Goal: Information Seeking & Learning: Learn about a topic

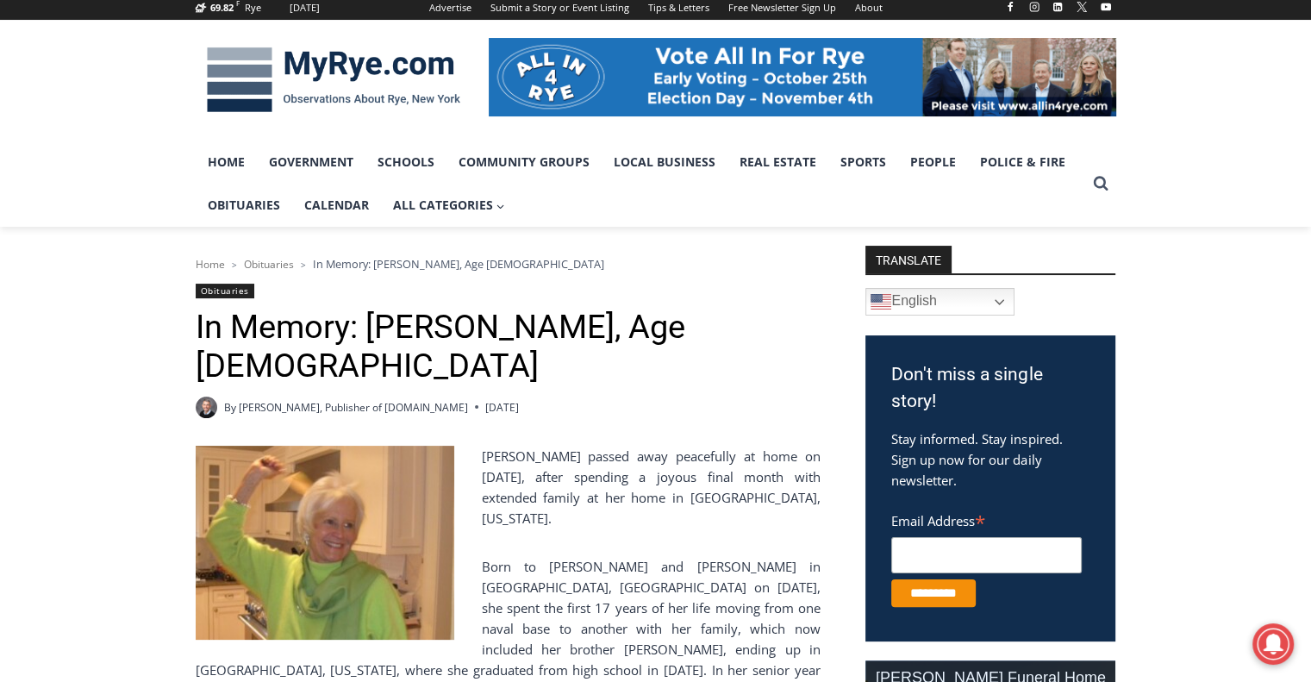
scroll to position [345, 0]
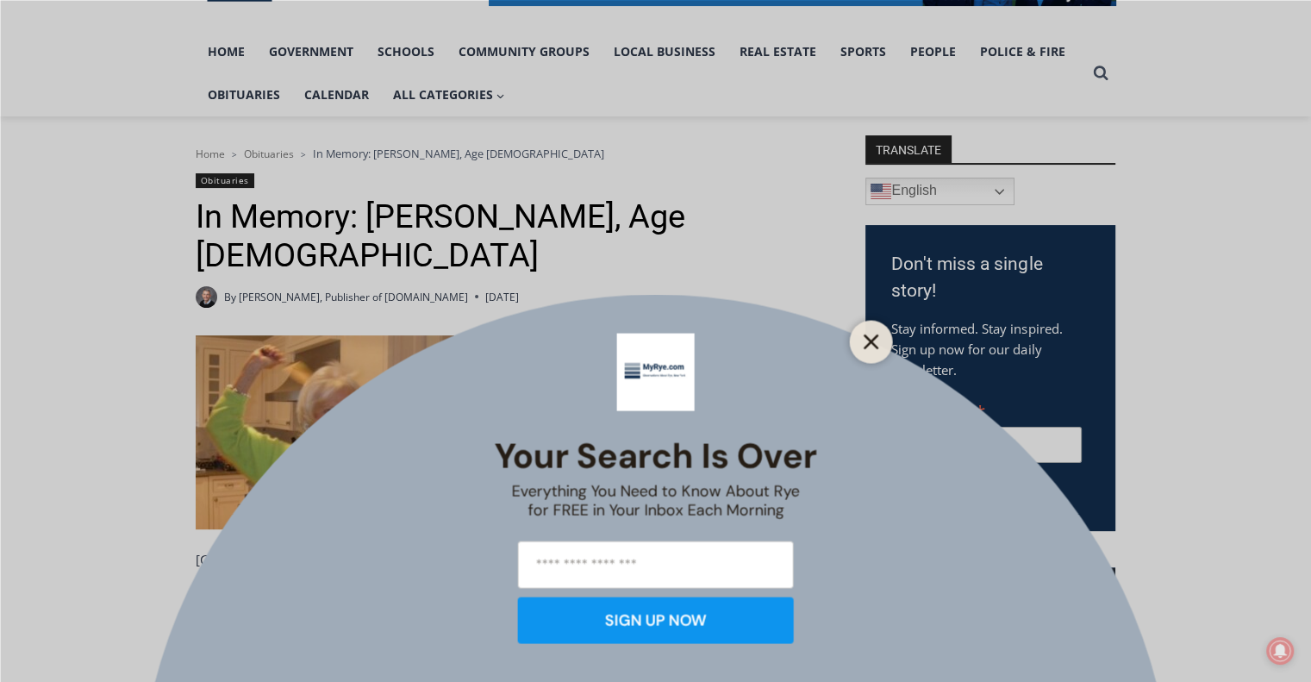
click at [866, 334] on icon "Close" at bounding box center [872, 342] width 16 height 16
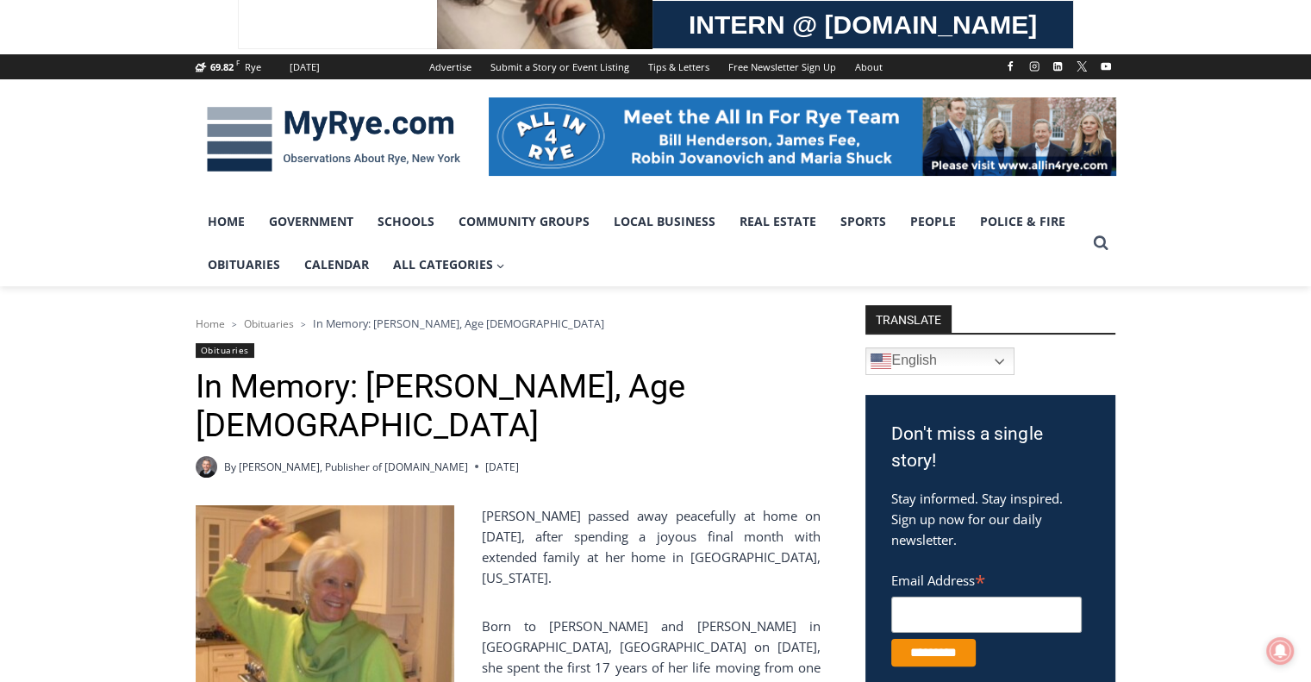
scroll to position [172, 0]
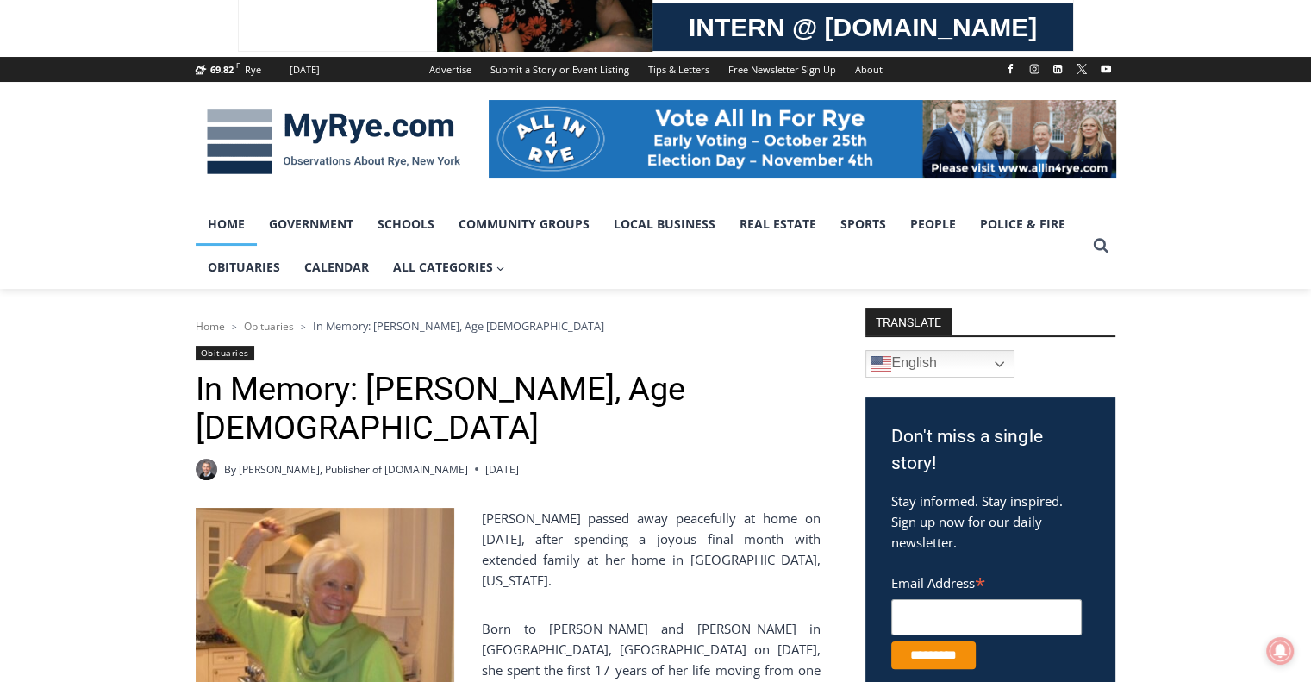
click at [239, 227] on link "Home" at bounding box center [226, 224] width 61 height 43
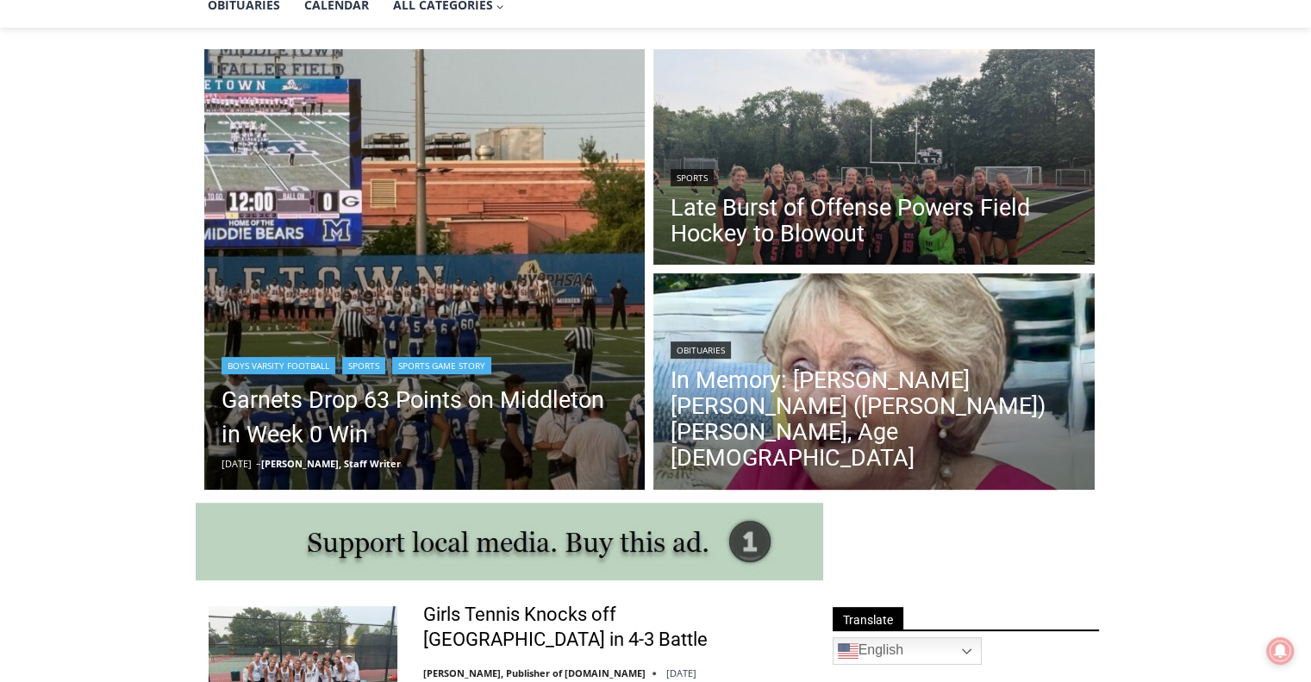
scroll to position [517, 0]
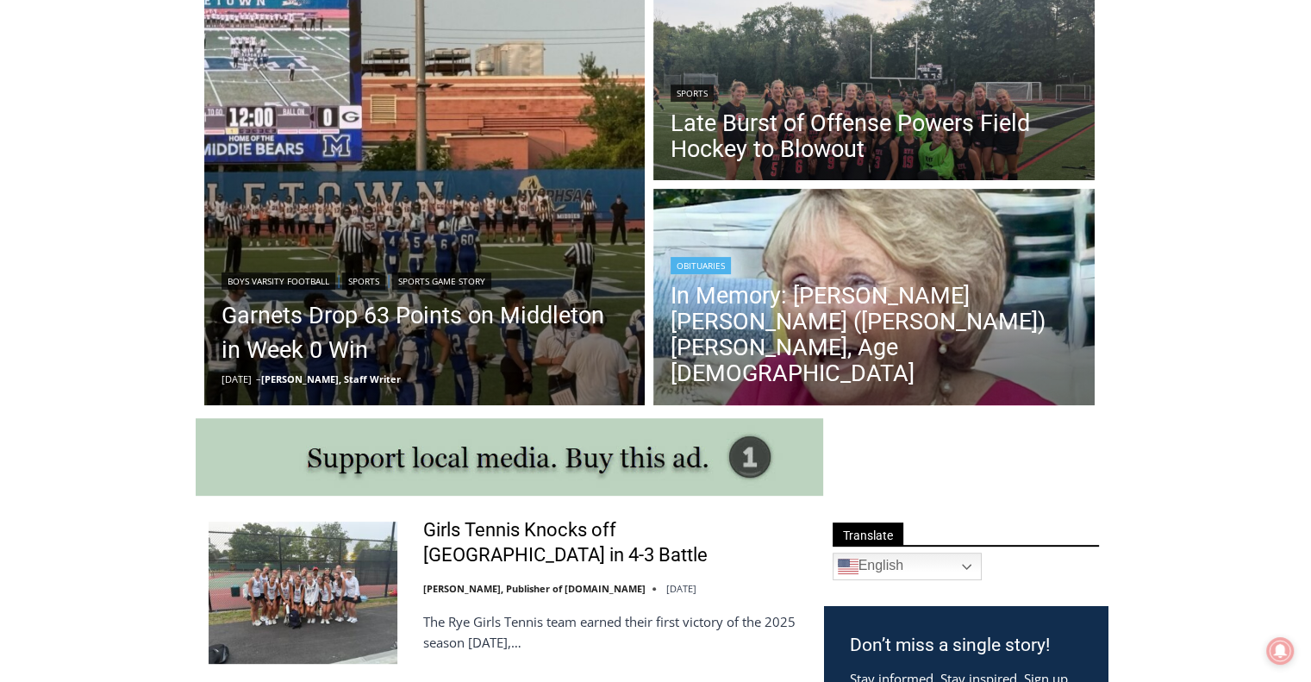
click at [856, 278] on img "Read More In Memory: Maureen Catherine (Devlin) Koecheler, Age 83" at bounding box center [873, 299] width 441 height 221
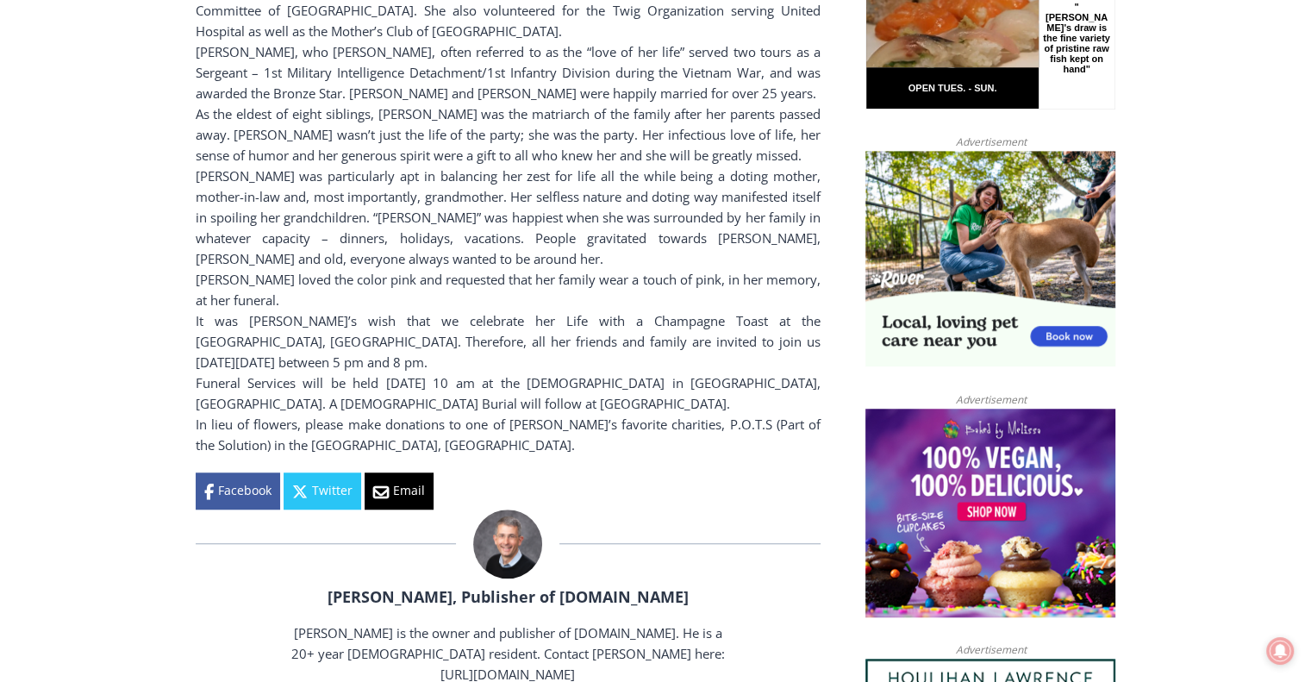
scroll to position [1465, 0]
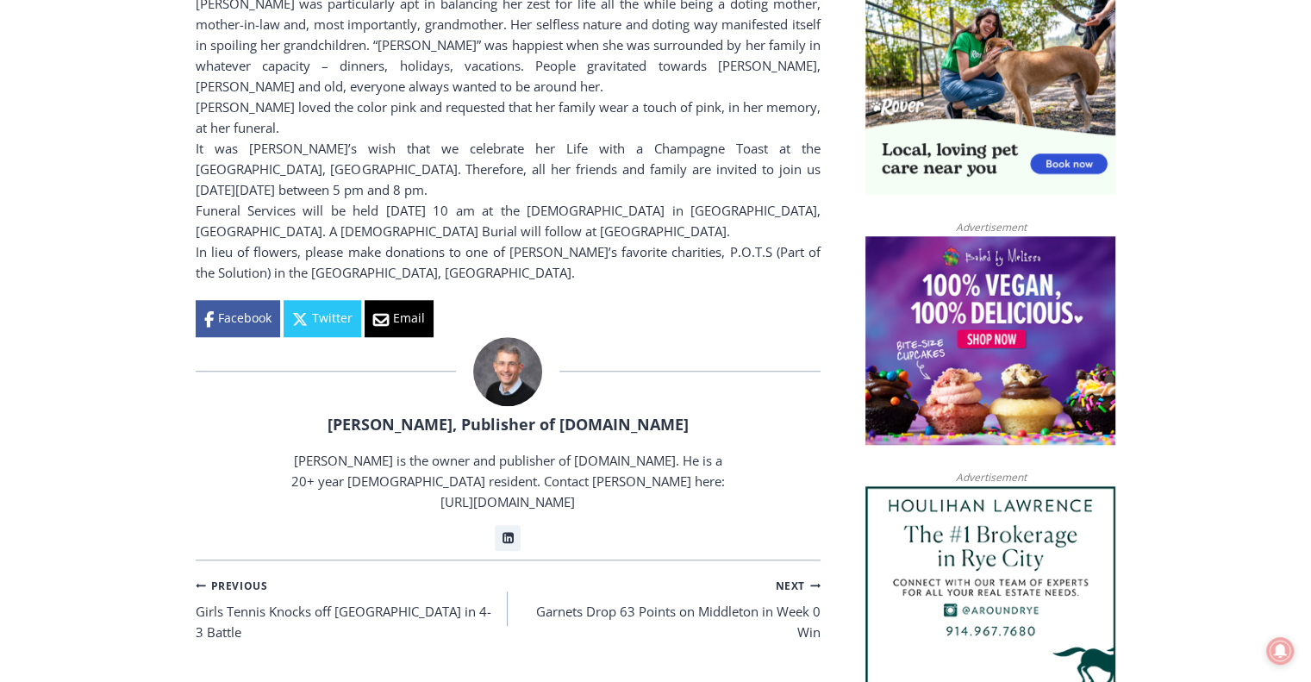
drag, startPoint x: 696, startPoint y: 563, endPoint x: 90, endPoint y: 568, distance: 606.8
click at [90, 568] on div "Home > Obituaries > In Memory: Maureen Catherine (Devlin) Koecheler, Age 83 Obi…" at bounding box center [655, 428] width 1311 height 2865
drag, startPoint x: 540, startPoint y: 569, endPoint x: 663, endPoint y: 580, distance: 122.9
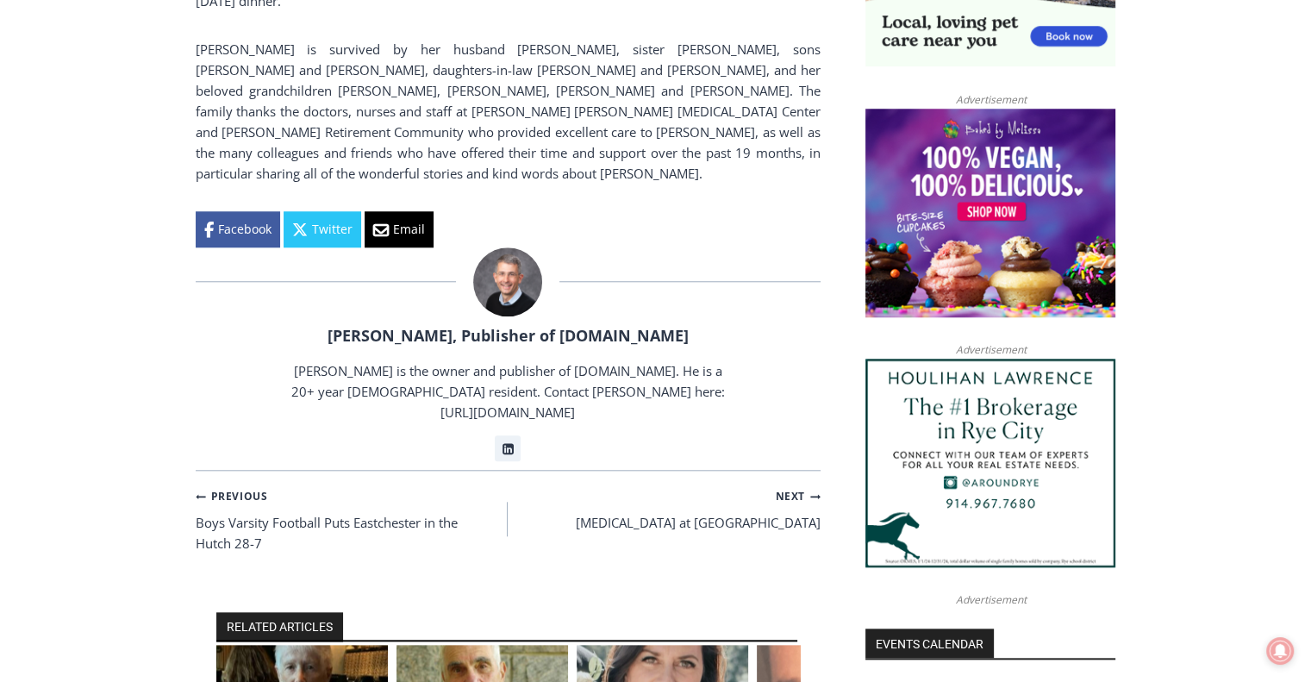
scroll to position [1638, 0]
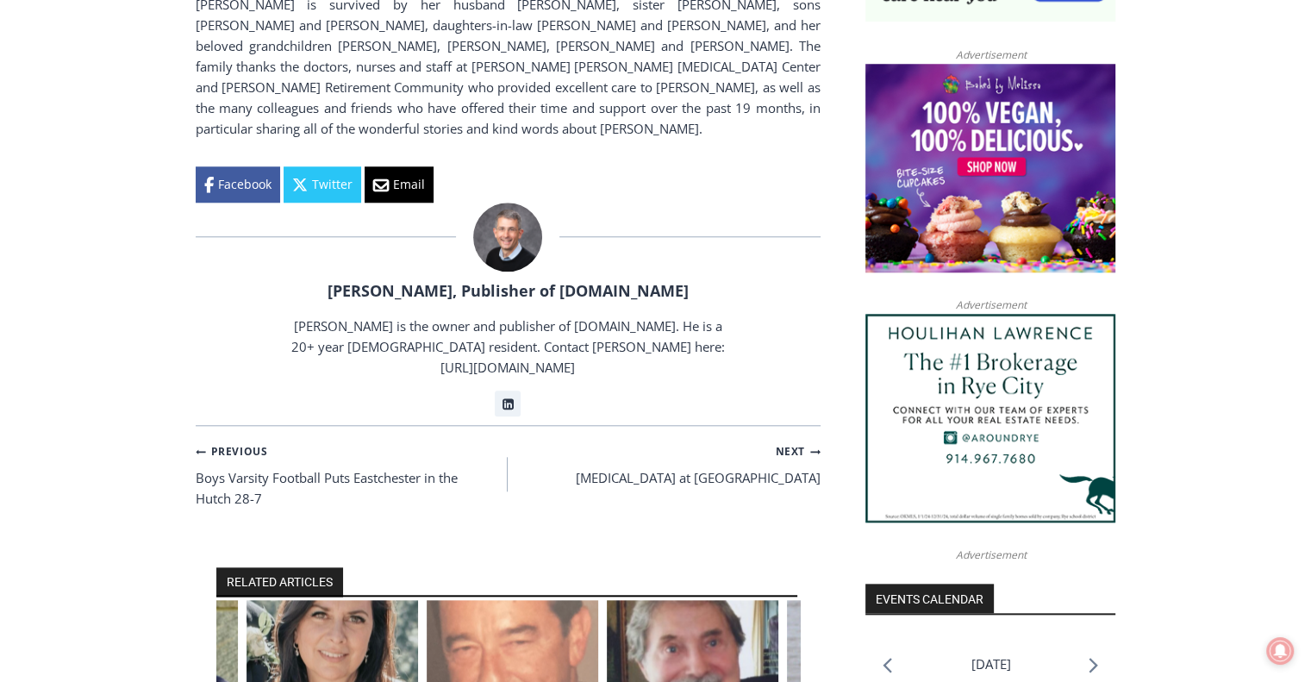
drag, startPoint x: 628, startPoint y: 439, endPoint x: 297, endPoint y: 446, distance: 330.2
click at [297, 600] on img "3 of 6" at bounding box center [333, 657] width 172 height 115
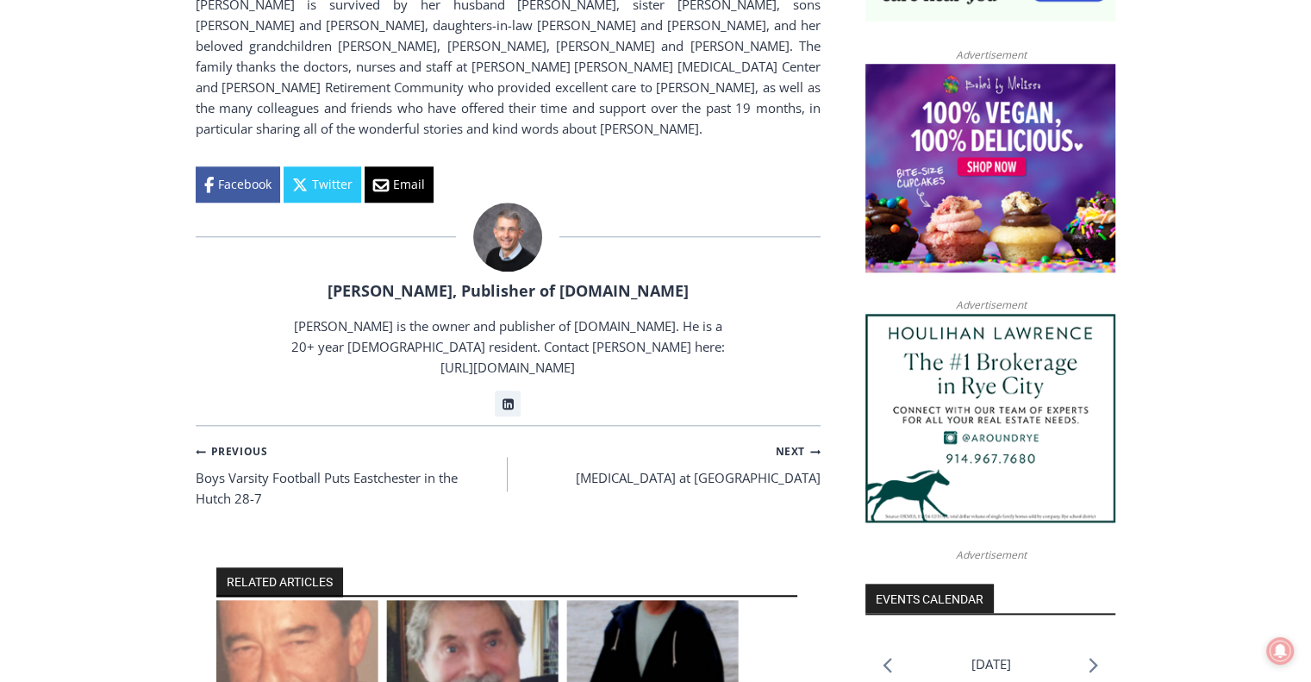
drag, startPoint x: 616, startPoint y: 435, endPoint x: 221, endPoint y: 444, distance: 395.7
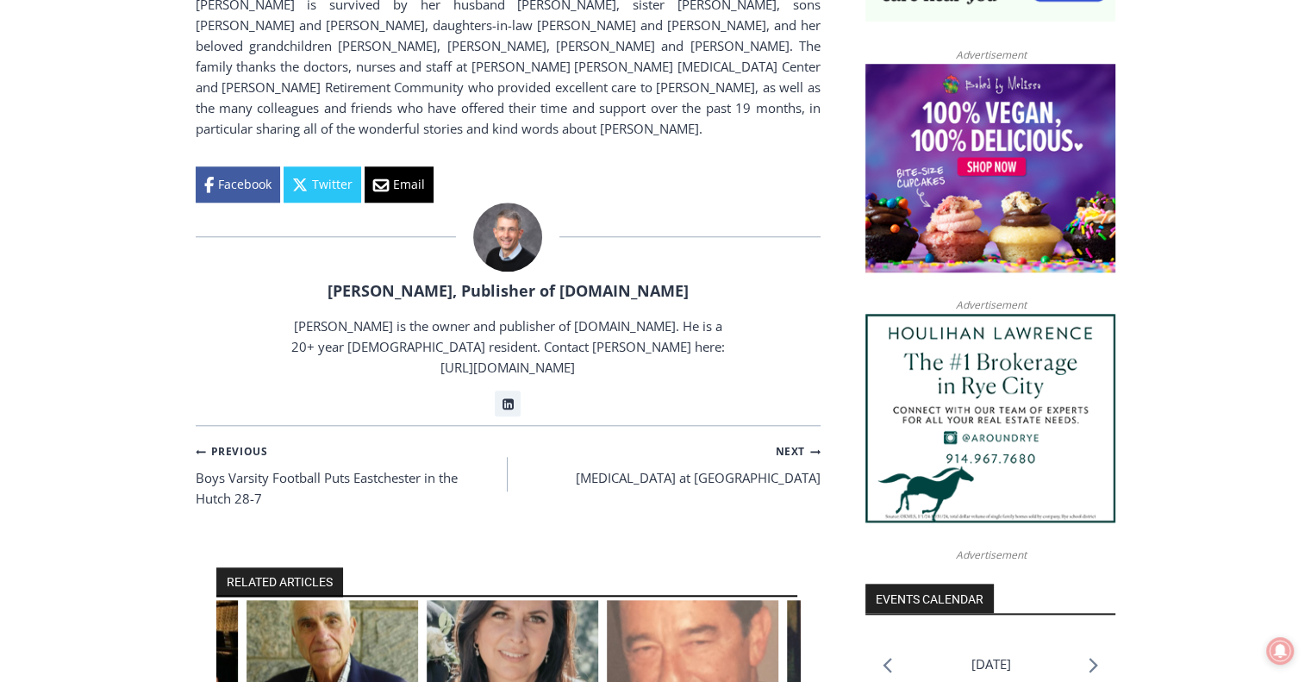
drag, startPoint x: 342, startPoint y: 440, endPoint x: 686, endPoint y: 458, distance: 344.4
click at [686, 600] on img "4 of 6" at bounding box center [693, 657] width 172 height 115
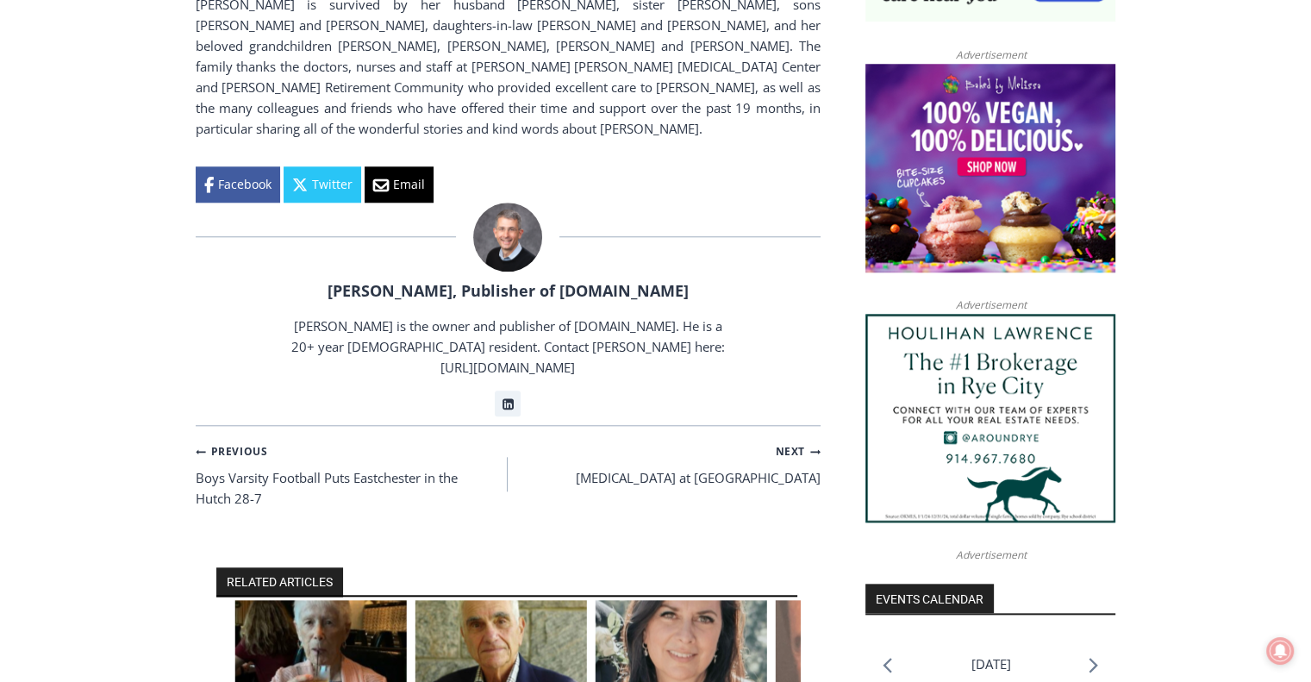
drag, startPoint x: 369, startPoint y: 457, endPoint x: 610, endPoint y: 466, distance: 241.5
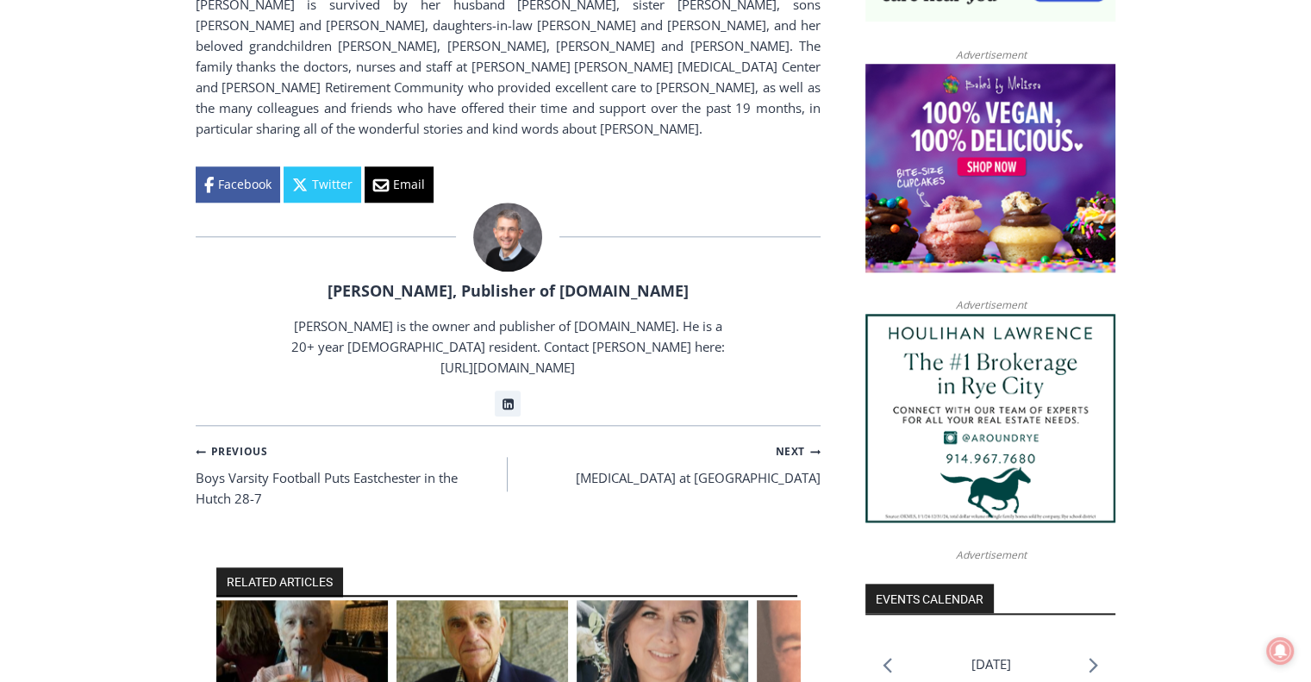
click at [310, 567] on h2 "RELATED ARTICLES" at bounding box center [279, 581] width 127 height 29
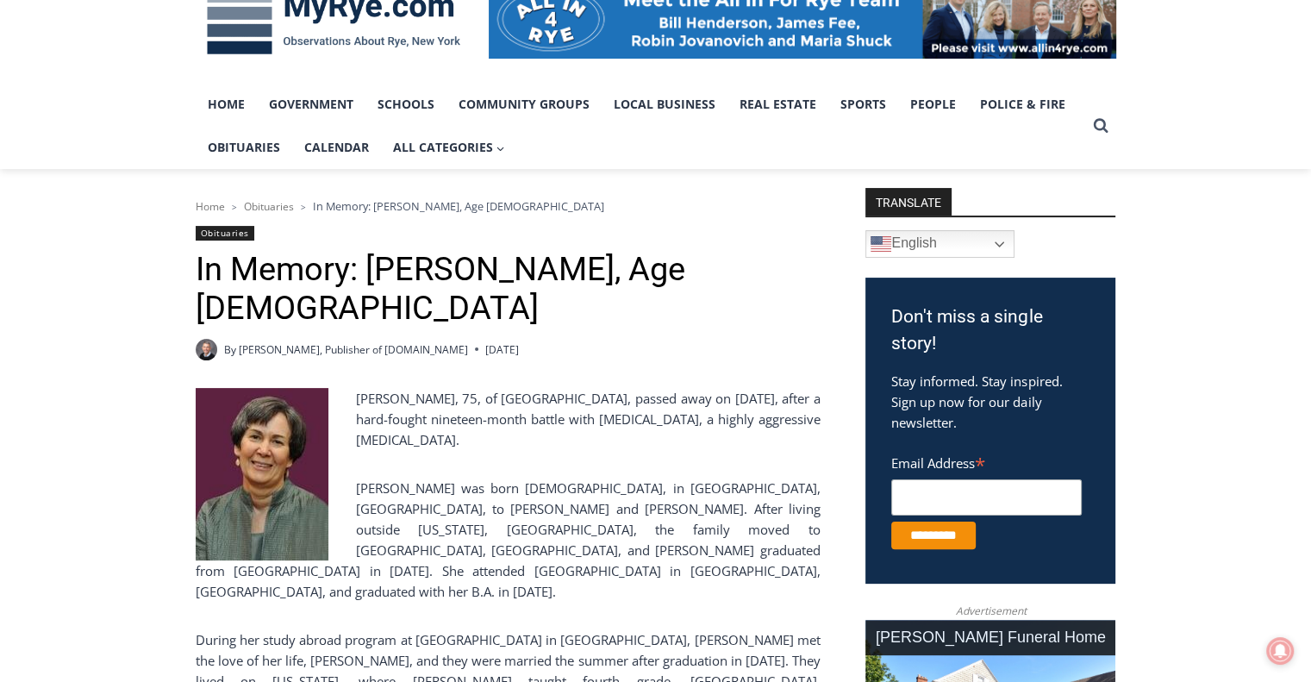
scroll to position [259, 0]
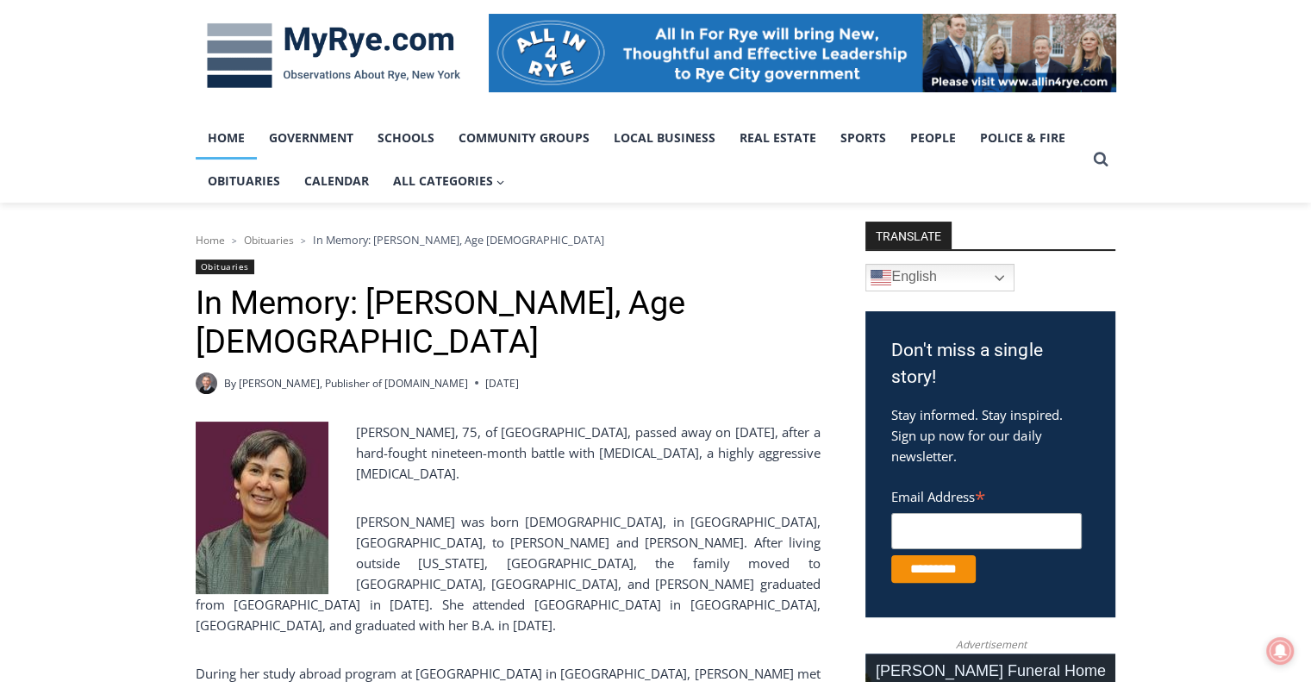
click at [231, 139] on link "Home" at bounding box center [226, 137] width 61 height 43
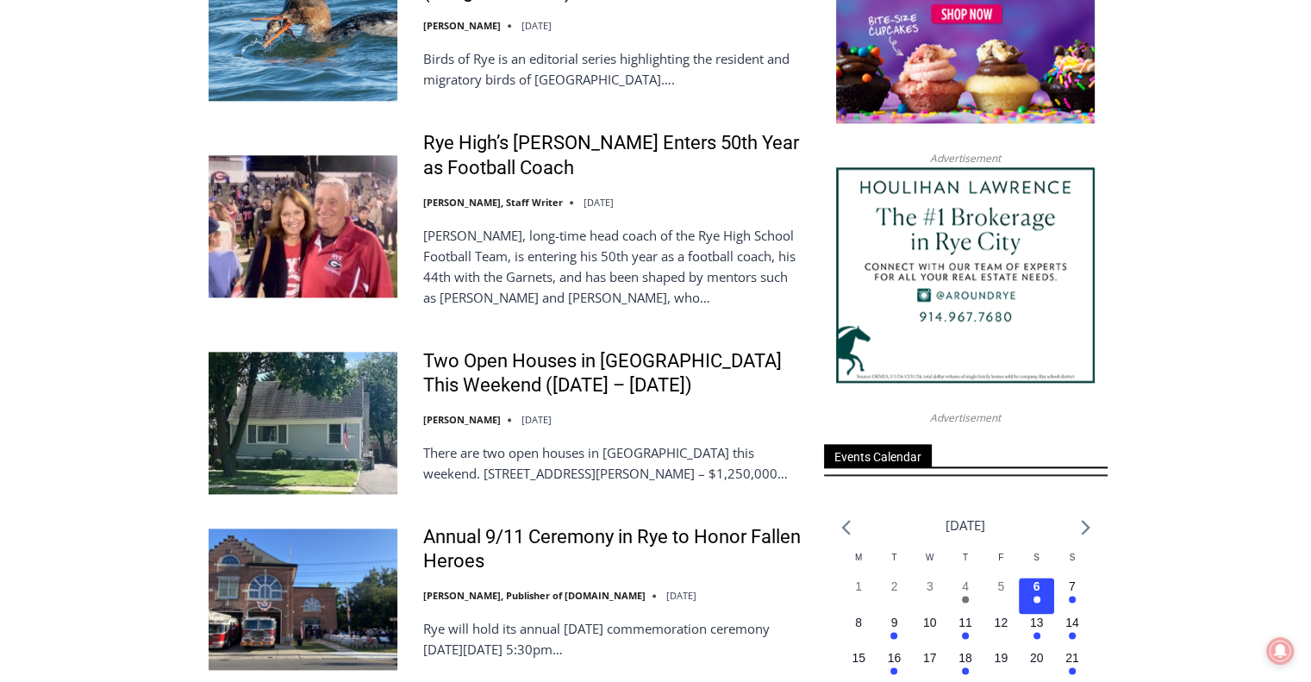
scroll to position [2069, 0]
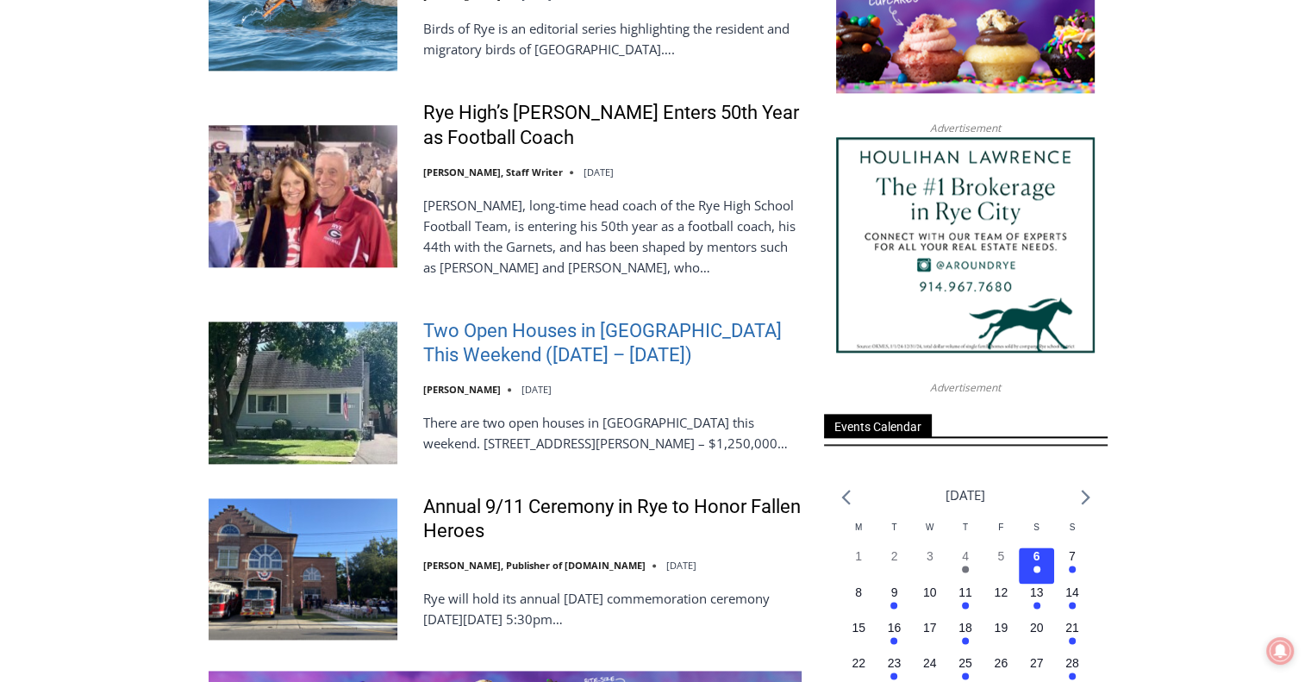
click at [534, 330] on link "Two Open Houses in [GEOGRAPHIC_DATA] This Weekend ([DATE] – [DATE])" at bounding box center [612, 343] width 378 height 49
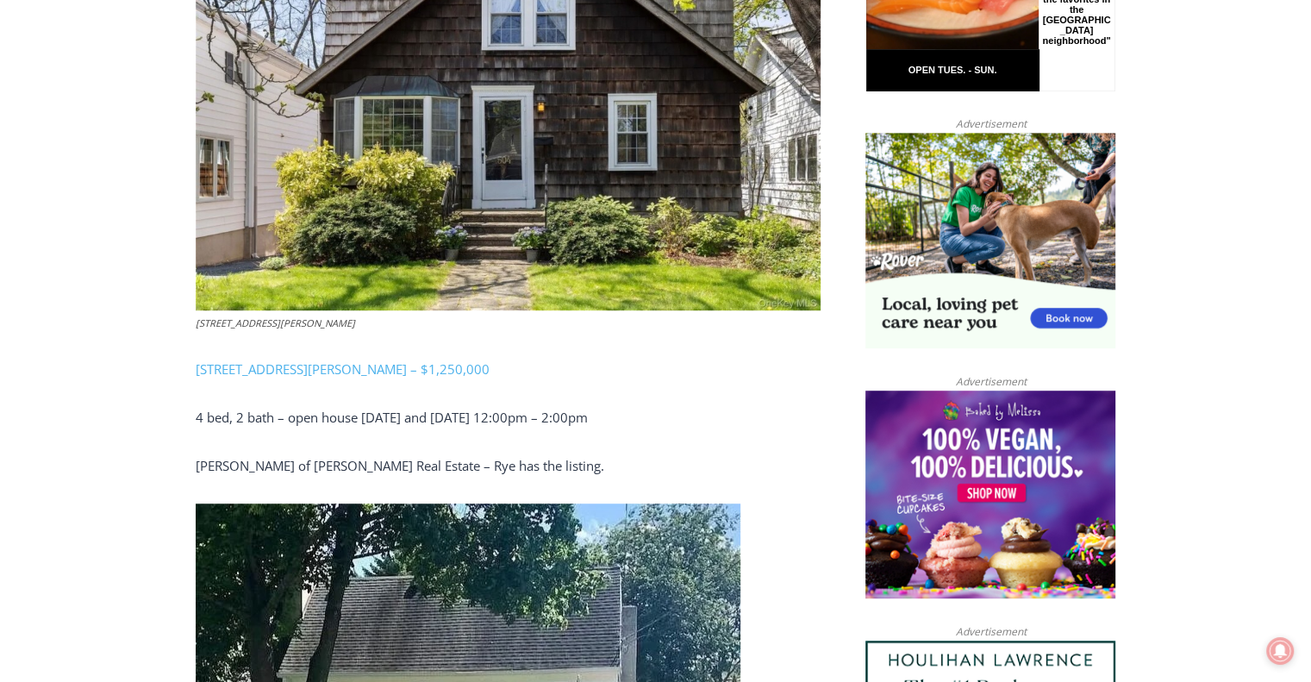
scroll to position [1034, 0]
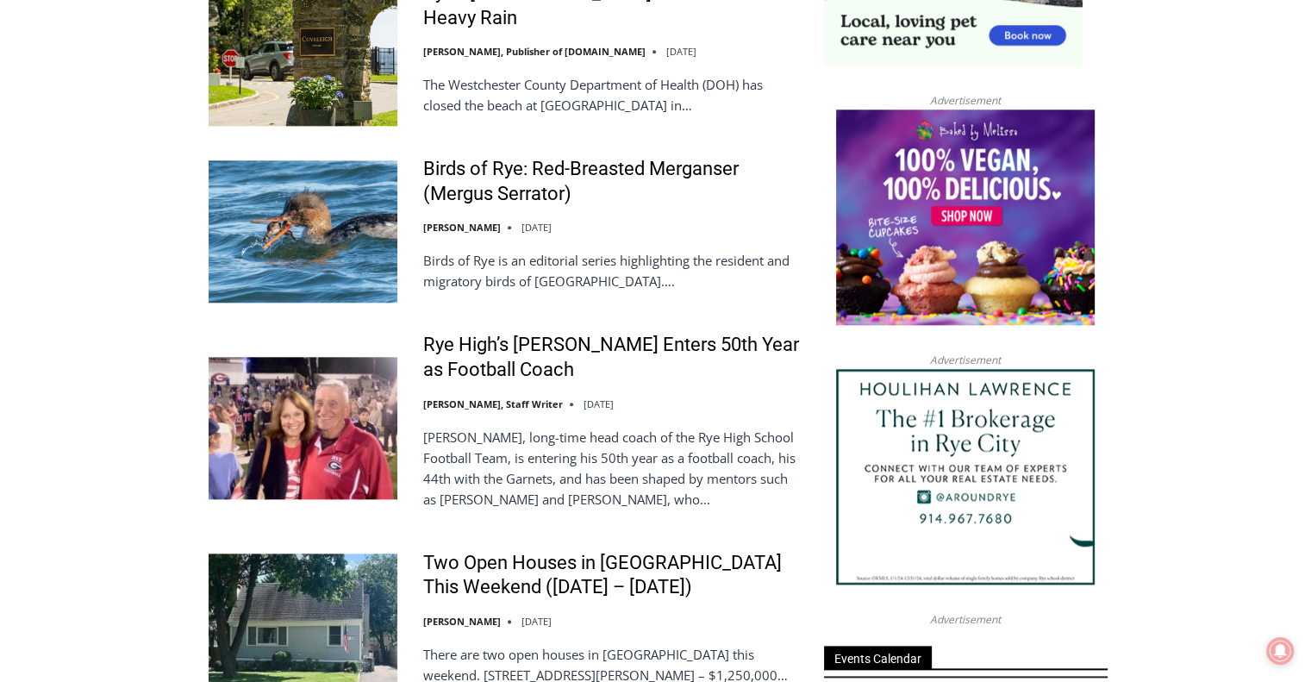
scroll to position [1724, 0]
